Goal: Use online tool/utility

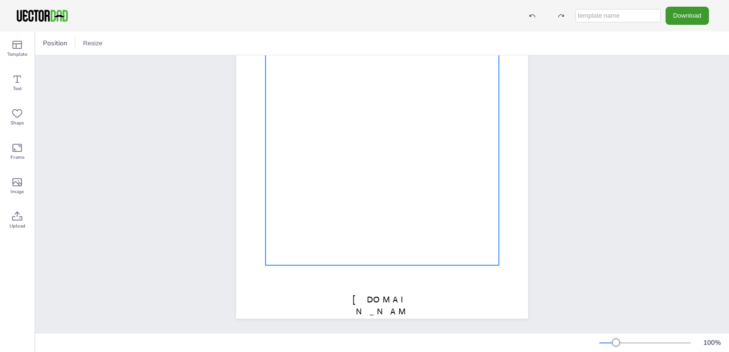
scroll to position [88, 0]
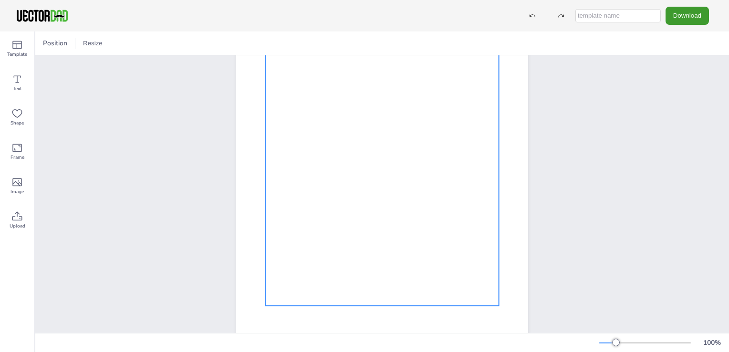
click at [405, 198] on div at bounding box center [382, 170] width 233 height 270
click at [19, 83] on icon at bounding box center [16, 78] width 11 height 11
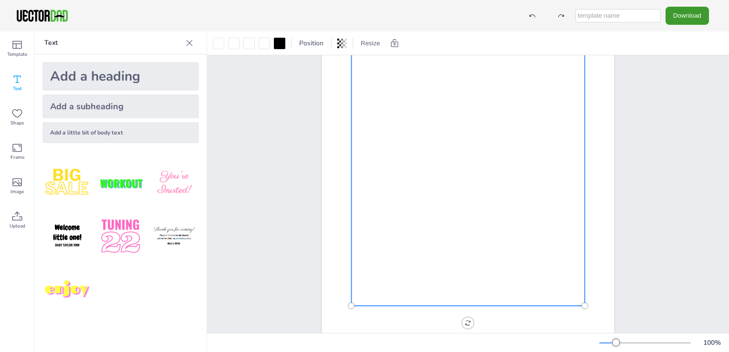
click at [487, 199] on div at bounding box center [468, 170] width 233 height 270
click at [11, 83] on div "Text" at bounding box center [17, 83] width 34 height 34
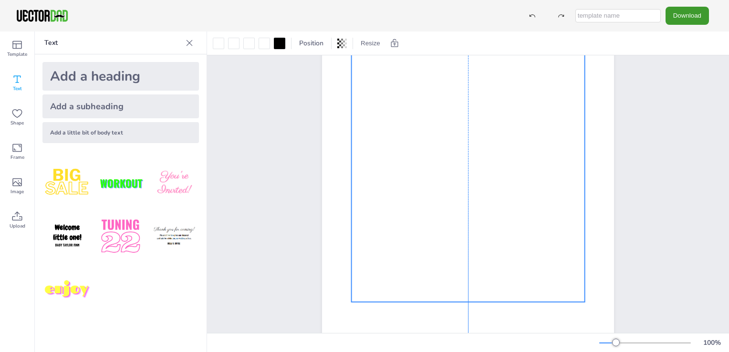
scroll to position [82, 0]
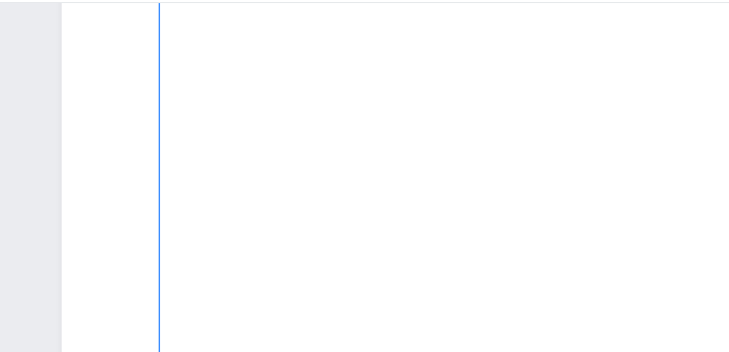
click at [429, 113] on div at bounding box center [593, 240] width 570 height 661
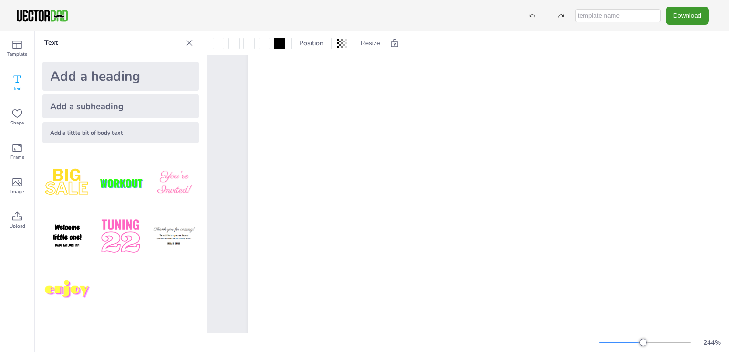
click at [15, 81] on icon at bounding box center [16, 78] width 11 height 11
click at [126, 131] on div "Add a little bit of body text" at bounding box center [120, 132] width 156 height 21
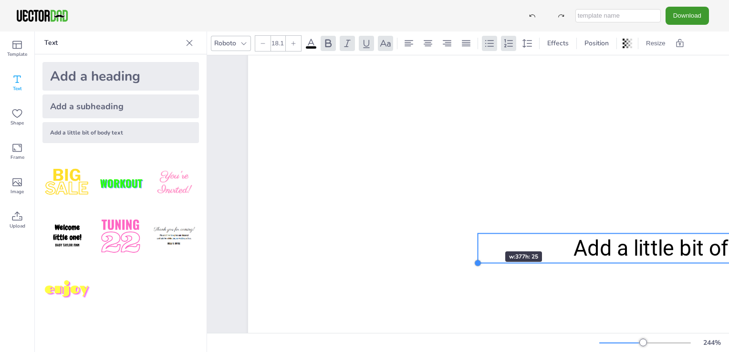
type input "18"
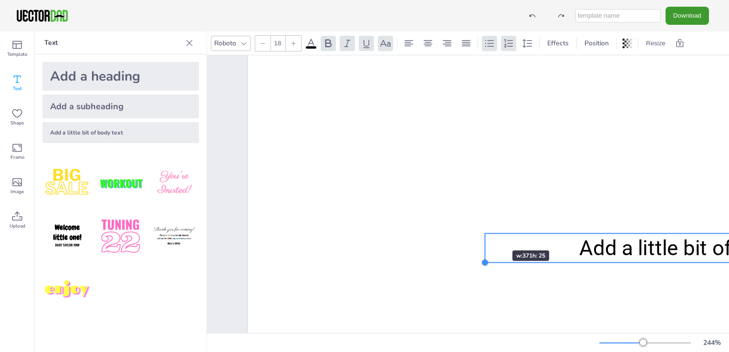
drag, startPoint x: 291, startPoint y: 275, endPoint x: 484, endPoint y: 233, distance: 197.1
click at [484, 233] on div "[DOMAIN_NAME] [US_STATE] Add a little bit of body text" at bounding box center [605, 254] width 714 height 923
